Goal: Entertainment & Leisure: Consume media (video, audio)

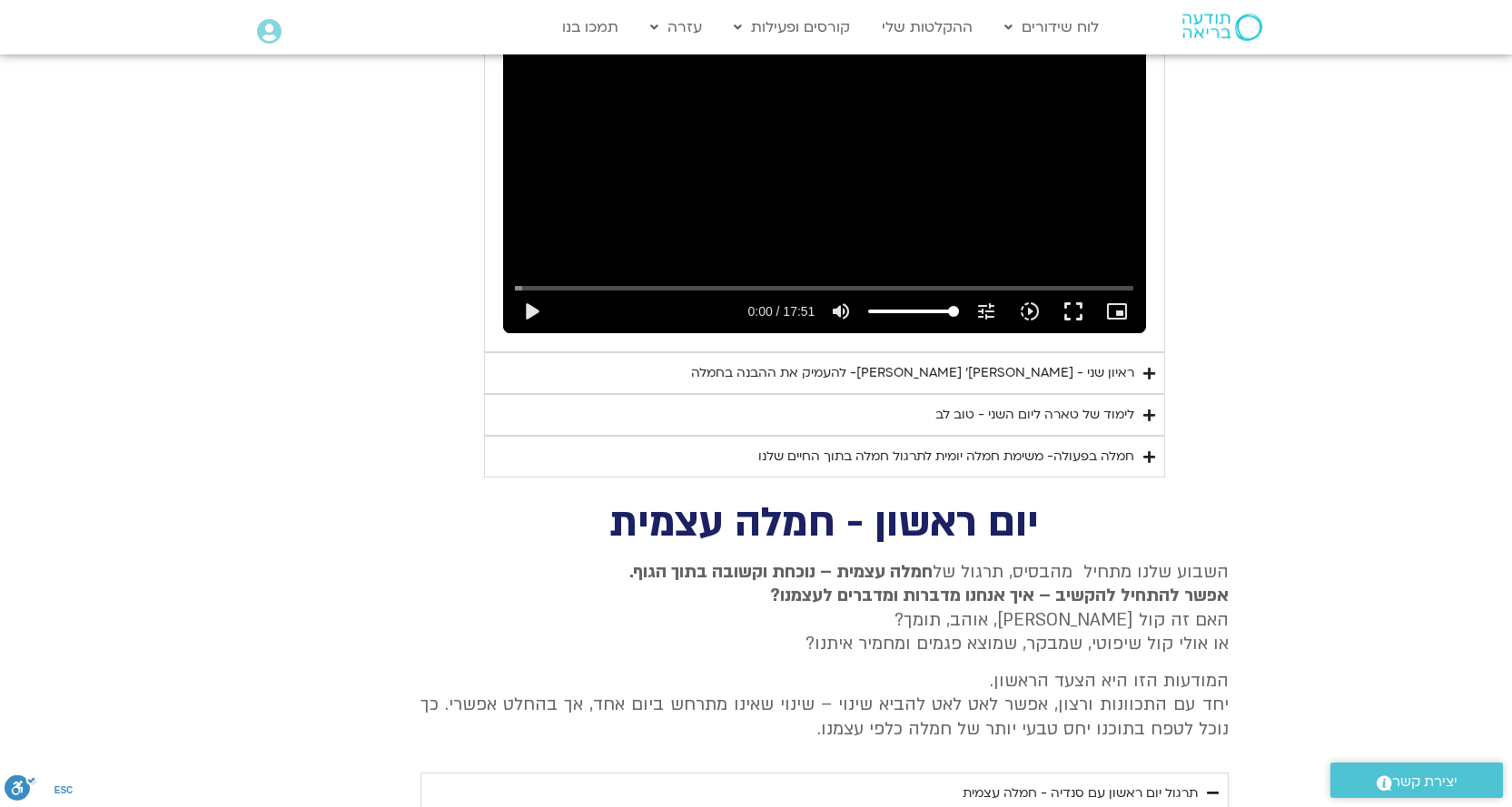
scroll to position [2583, 0]
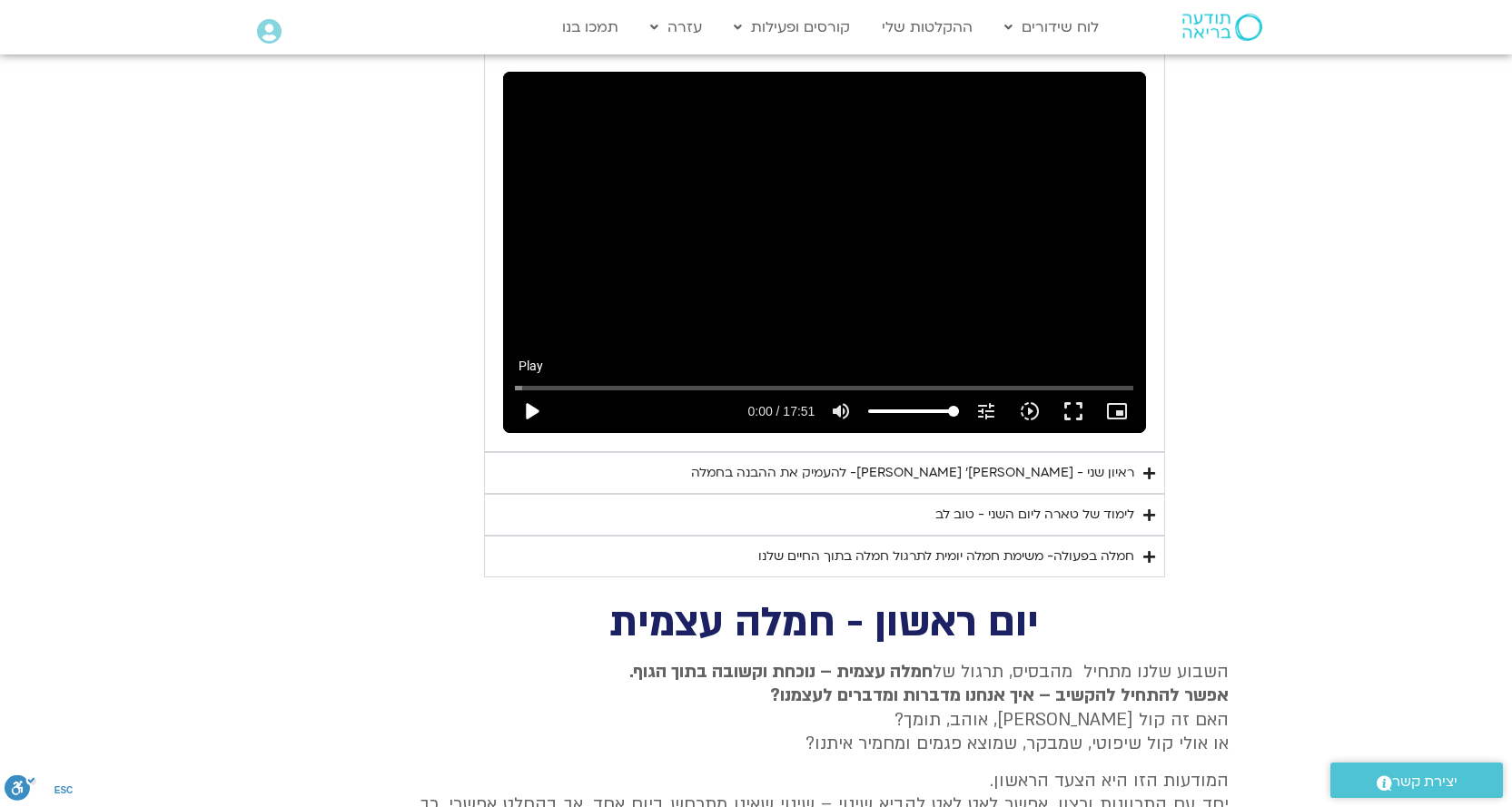
click at [531, 389] on button "play_arrow" at bounding box center [531, 411] width 44 height 44
click at [530, 391] on button "pause" at bounding box center [531, 411] width 44 height 44
click at [527, 389] on button "play_arrow" at bounding box center [531, 411] width 44 height 44
click at [530, 389] on button "pause" at bounding box center [531, 411] width 44 height 44
type input "489.934075"
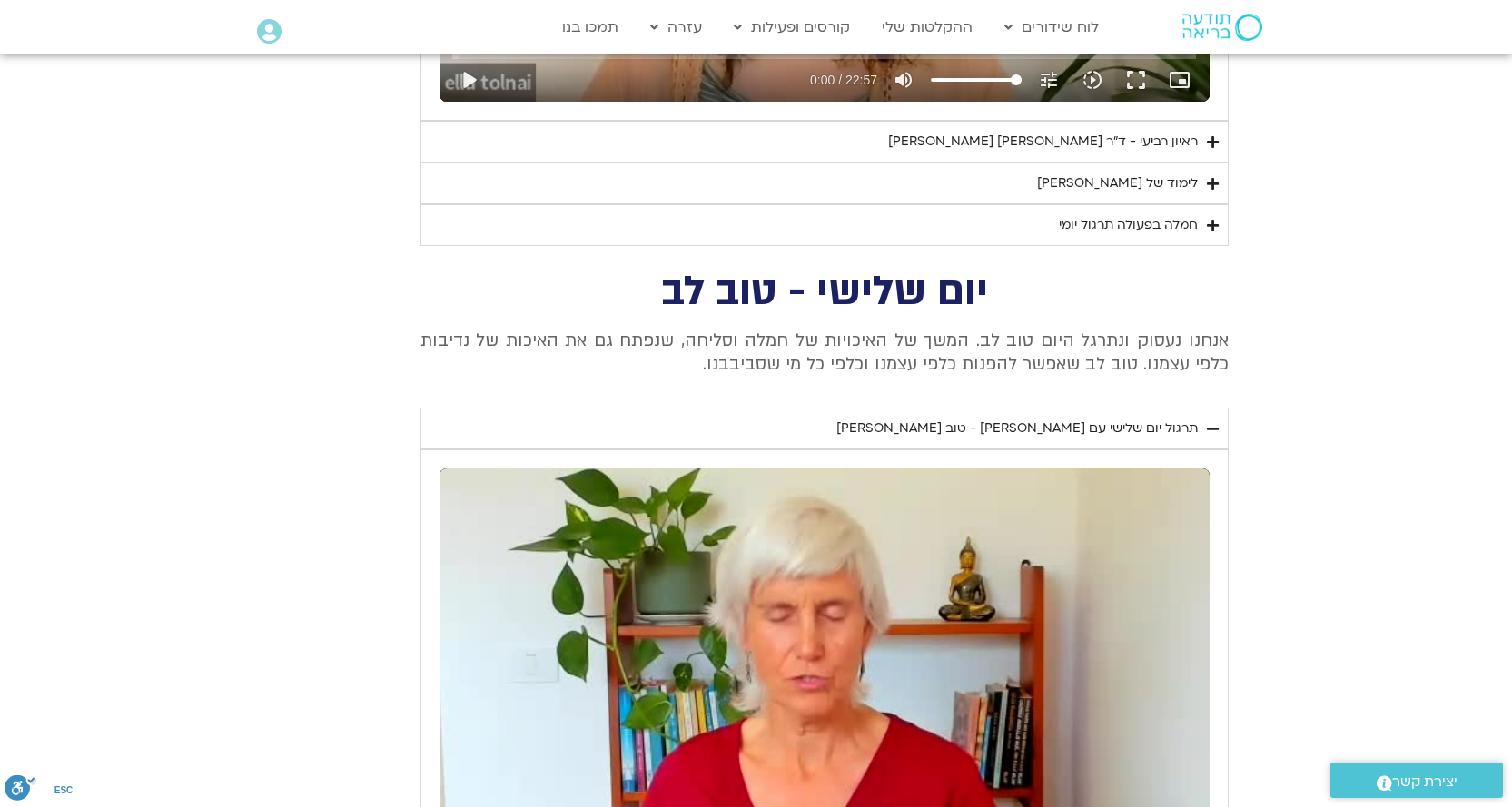
scroll to position [3556, 0]
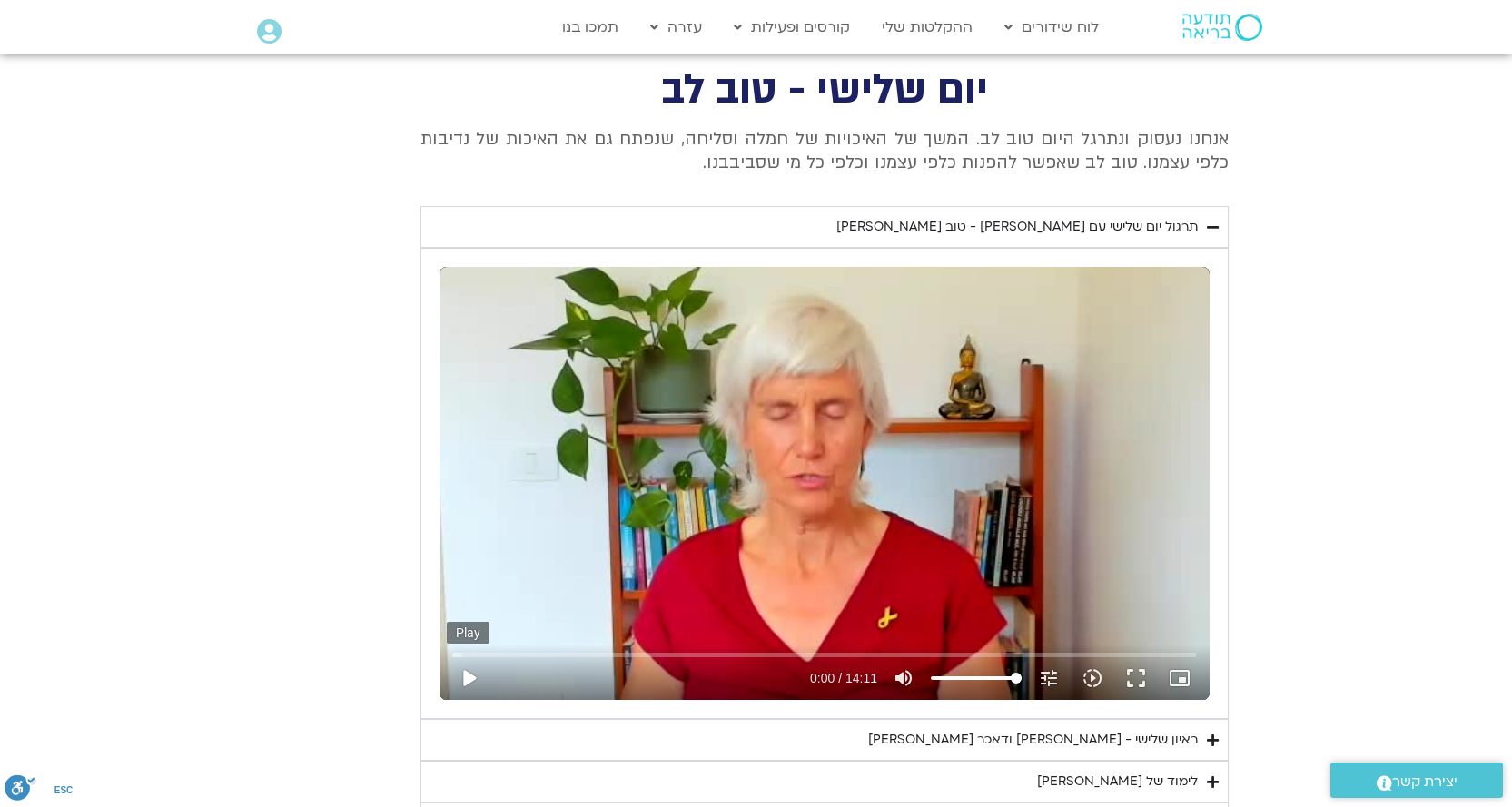
click at [473, 676] on button "play_arrow" at bounding box center [468, 678] width 44 height 44
click at [475, 681] on button "pause" at bounding box center [468, 678] width 44 height 44
type input "34.162426"
